Goal: Information Seeking & Learning: Find specific fact

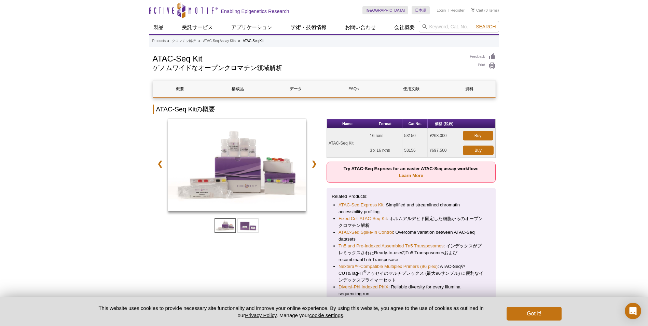
drag, startPoint x: 329, startPoint y: 143, endPoint x: 355, endPoint y: 143, distance: 26.3
click at [355, 143] on td "ATAC-Seq Kit" at bounding box center [347, 142] width 41 height 29
copy td "ATAC-Seq Kit"
drag, startPoint x: 8, startPoint y: 194, endPoint x: 139, endPoint y: 158, distance: 135.9
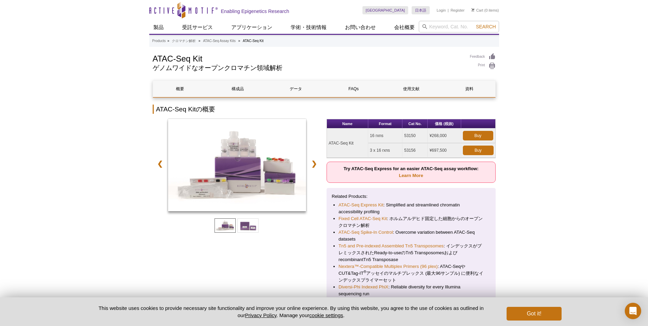
drag, startPoint x: 369, startPoint y: 136, endPoint x: 385, endPoint y: 136, distance: 16.1
click at [385, 136] on td "16 rxns" at bounding box center [385, 135] width 34 height 15
copy td "16 rxns"
drag, startPoint x: 404, startPoint y: 134, endPoint x: 419, endPoint y: 136, distance: 15.1
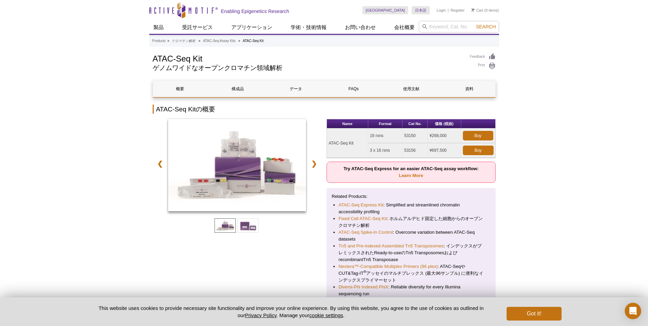
click at [419, 136] on td "53150" at bounding box center [414, 135] width 25 height 15
copy td "53150"
drag, startPoint x: 433, startPoint y: 136, endPoint x: 447, endPoint y: 135, distance: 13.7
click at [447, 135] on td "¥268,000" at bounding box center [444, 135] width 33 height 15
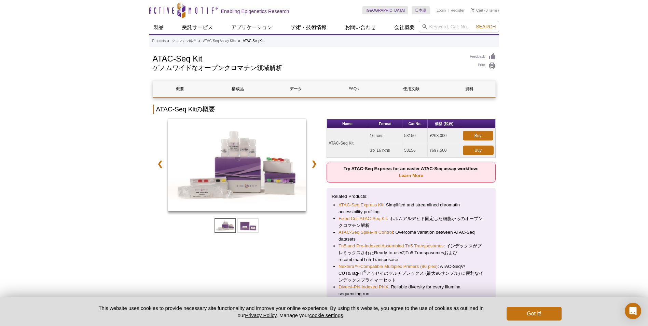
copy td "268,000"
drag, startPoint x: 34, startPoint y: 188, endPoint x: 38, endPoint y: 185, distance: 4.6
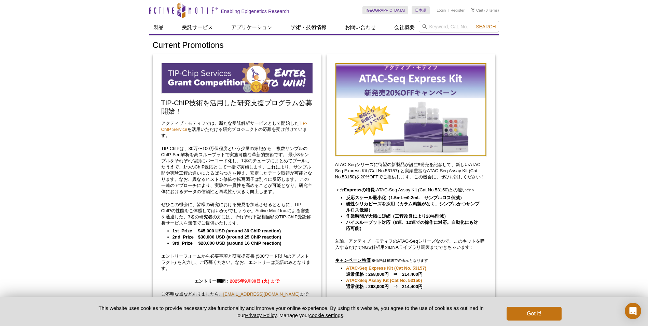
scroll to position [114, 0]
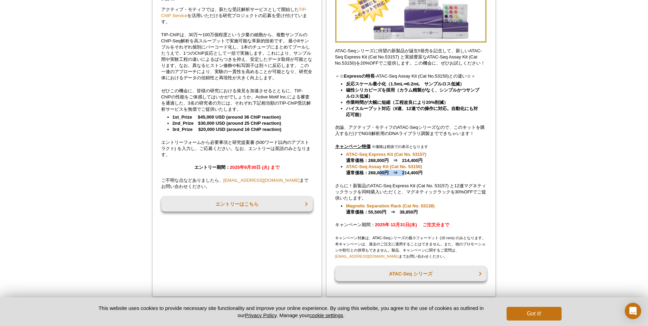
drag, startPoint x: 368, startPoint y: 180, endPoint x: 384, endPoint y: 180, distance: 16.7
click at [384, 175] on strong "ATAC-Seq Assay Kit (Cat No. 53150) 通常価格：268,000円　⇒　214,400円" at bounding box center [384, 169] width 77 height 11
copy strong "268,000"
drag, startPoint x: 51, startPoint y: 190, endPoint x: 60, endPoint y: 189, distance: 9.2
